Goal: Book appointment/travel/reservation

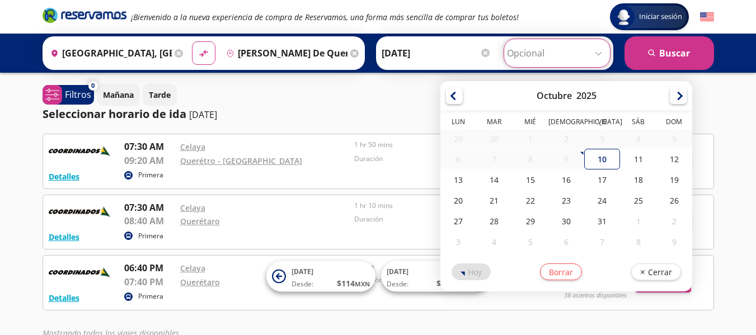
click at [597, 55] on input "Opcional" at bounding box center [557, 53] width 100 height 28
click at [176, 53] on icon at bounding box center [179, 53] width 8 height 8
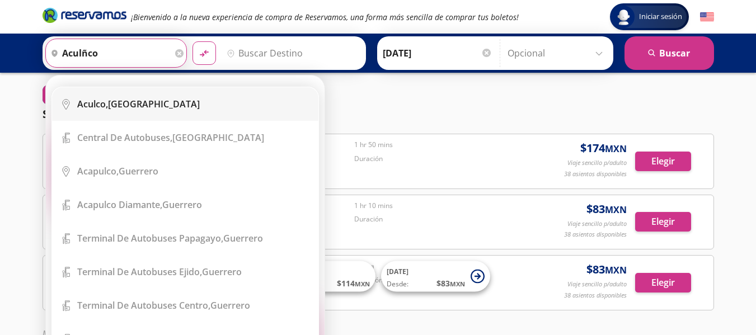
click at [136, 105] on div "Aculco, [GEOGRAPHIC_DATA]" at bounding box center [138, 104] width 123 height 12
type input "Aculco, [GEOGRAPHIC_DATA]"
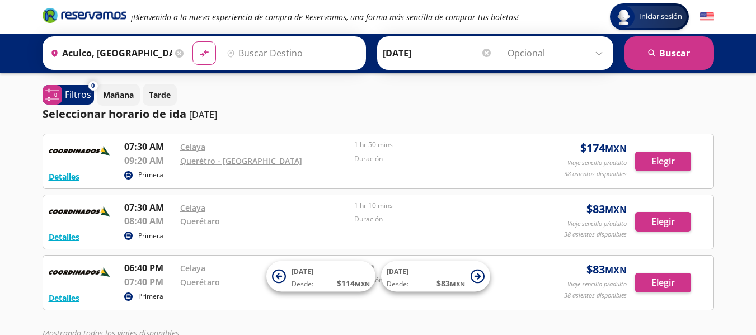
click at [242, 55] on input "Destino" at bounding box center [291, 53] width 138 height 28
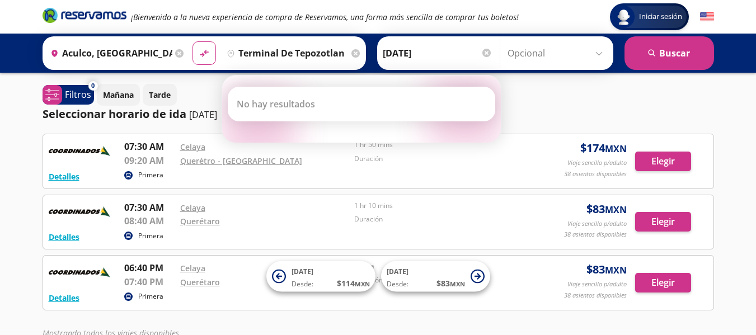
click at [228, 54] on icon "pin-outline" at bounding box center [231, 53] width 8 height 8
click at [149, 59] on input "Aculco, [GEOGRAPHIC_DATA]" at bounding box center [109, 53] width 127 height 28
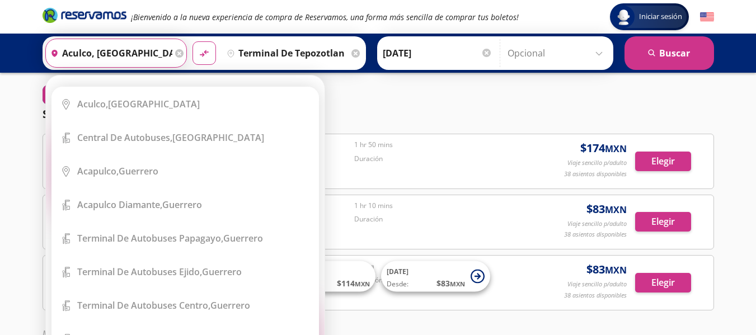
click at [292, 52] on input "terminal de tepozotlan" at bounding box center [285, 53] width 127 height 28
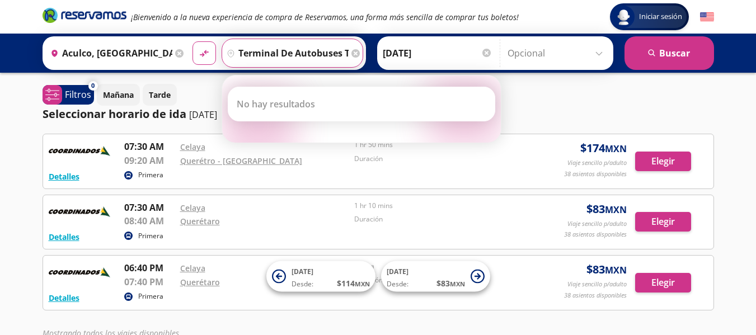
type input "terminal de autobuses tepozotlan"
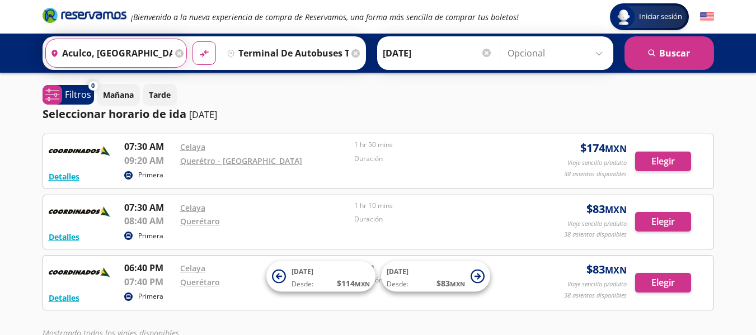
click at [141, 57] on input "Aculco, [GEOGRAPHIC_DATA]" at bounding box center [109, 53] width 127 height 28
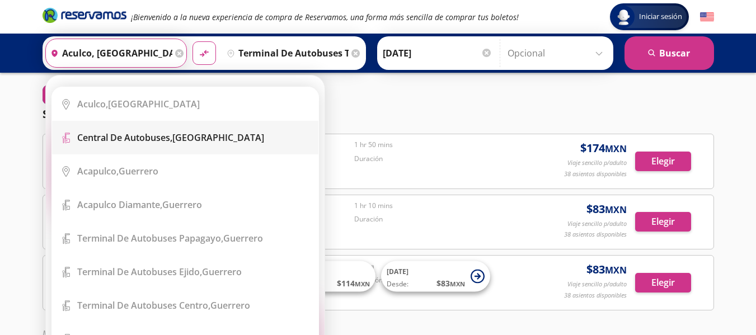
click at [148, 131] on li "Terminal Icon" at bounding box center [185, 138] width 266 height 34
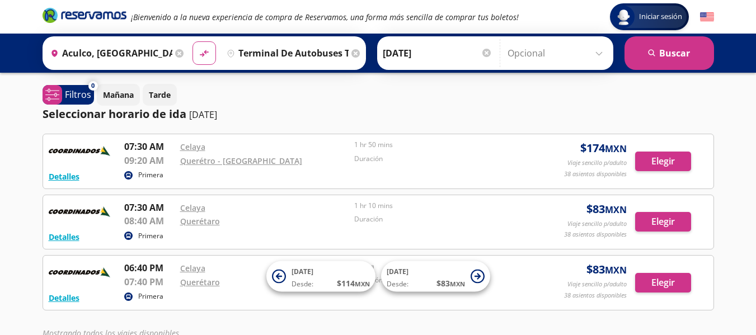
type input "Central de Autobuses, [GEOGRAPHIC_DATA]"
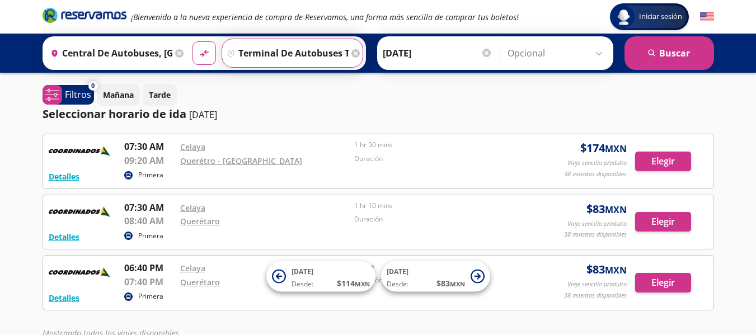
click at [314, 48] on input "terminal de autobuses tepozotlan" at bounding box center [285, 53] width 127 height 28
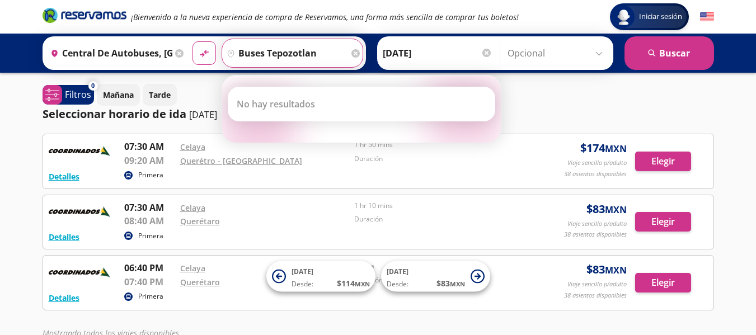
click at [319, 54] on input "buses tepozotlan" at bounding box center [285, 53] width 127 height 28
type input "b"
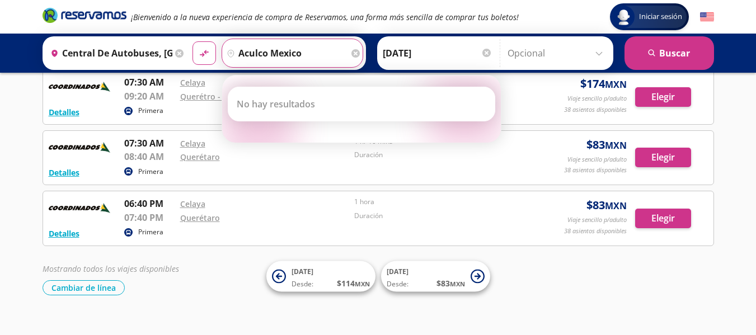
scroll to position [93, 0]
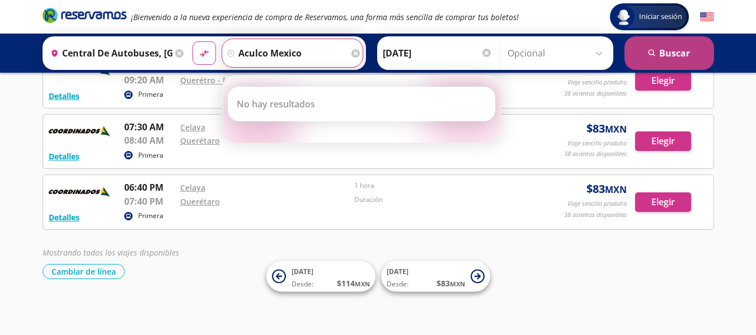
type input "aculco mexico"
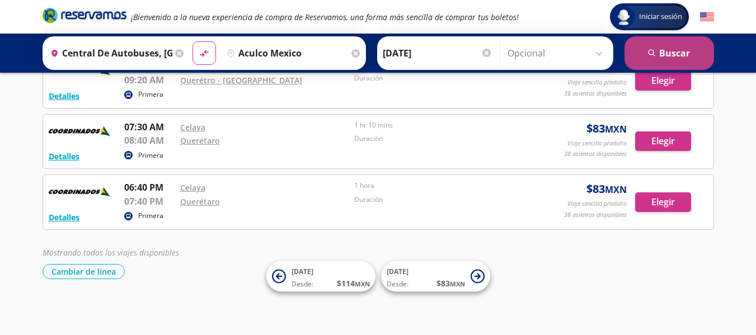
click at [695, 62] on button "search [GEOGRAPHIC_DATA]" at bounding box center [670, 53] width 90 height 34
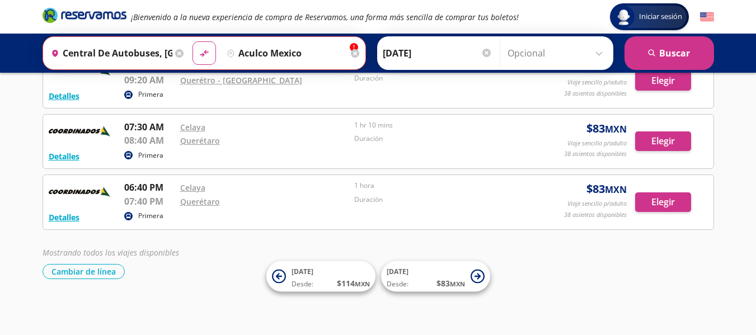
click at [320, 55] on input "aculco mexico" at bounding box center [285, 53] width 126 height 28
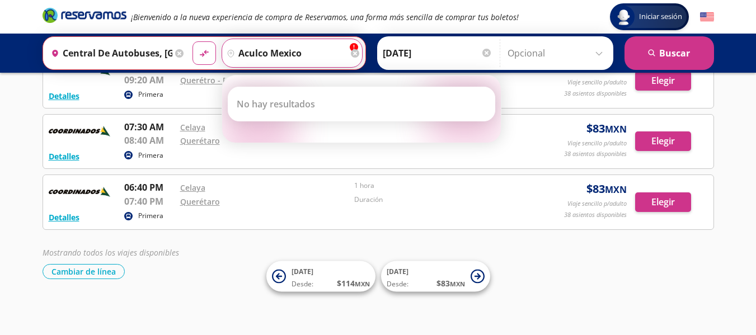
click at [332, 54] on input "aculco mexico" at bounding box center [285, 53] width 126 height 28
drag, startPoint x: 333, startPoint y: 50, endPoint x: 287, endPoint y: 45, distance: 46.7
click at [317, 46] on input "aculco mexico" at bounding box center [285, 53] width 126 height 28
